Goal: Task Accomplishment & Management: Complete application form

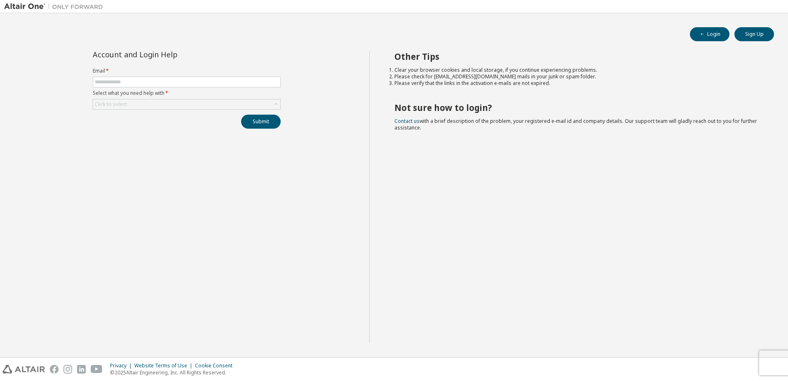
drag, startPoint x: 0, startPoint y: 0, endPoint x: 342, endPoint y: 242, distance: 419.5
drag, startPoint x: 342, startPoint y: 242, endPoint x: 283, endPoint y: 239, distance: 59.8
click at [283, 239] on div "Account and Login Help Email * Select what you need help with * Click to select…" at bounding box center [186, 197] width 365 height 292
click at [200, 81] on input "text" at bounding box center [187, 82] width 184 height 7
type input "**********"
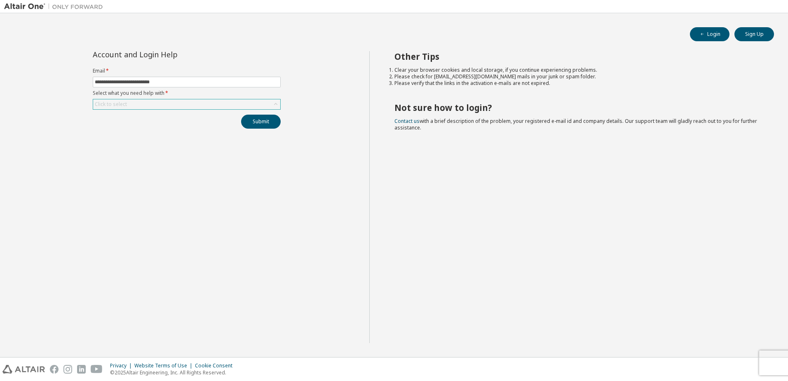
click at [194, 105] on div "Click to select" at bounding box center [186, 104] width 187 height 10
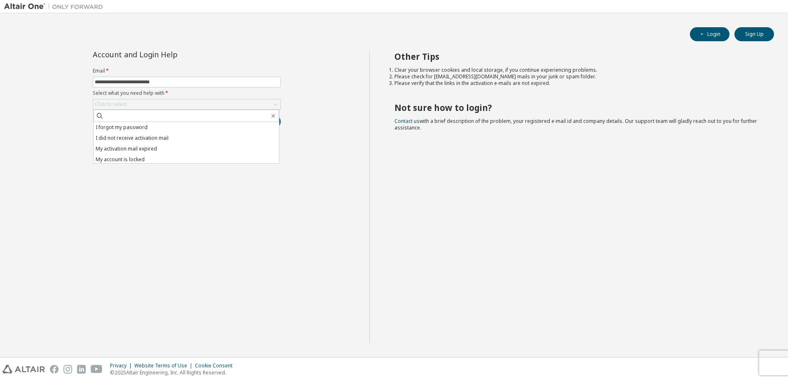
drag, startPoint x: 161, startPoint y: 127, endPoint x: 148, endPoint y: 128, distance: 12.8
click at [148, 128] on li "I forgot my password" at bounding box center [186, 127] width 185 height 11
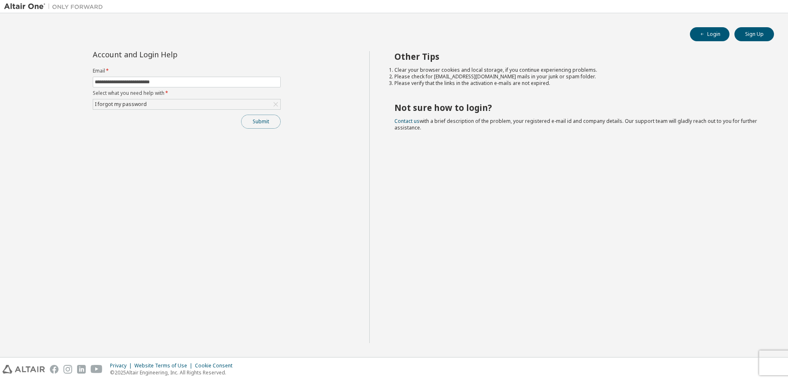
click at [255, 126] on button "Submit" at bounding box center [261, 122] width 40 height 14
drag, startPoint x: 255, startPoint y: 126, endPoint x: 131, endPoint y: 124, distance: 124.9
click at [131, 124] on div "Submit" at bounding box center [187, 122] width 188 height 14
